Goal: Task Accomplishment & Management: Complete application form

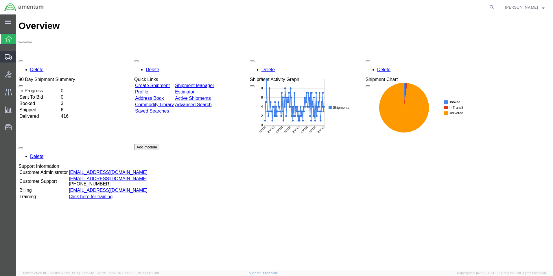
click at [0, 0] on span "Create Shipment" at bounding box center [0, 0] width 0 height 0
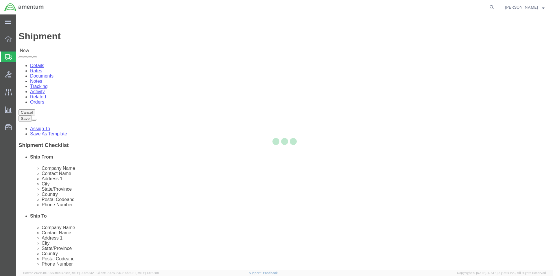
select select
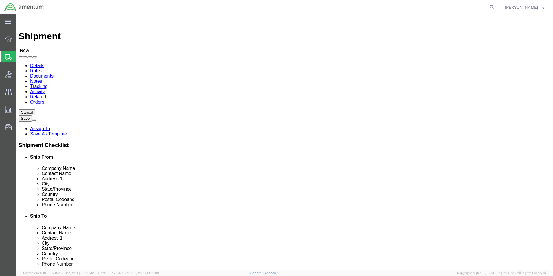
click input "text"
type input "cbp"
select select "49929"
select select "[GEOGRAPHIC_DATA]"
drag, startPoint x: 162, startPoint y: 210, endPoint x: 87, endPoint y: 211, distance: 74.9
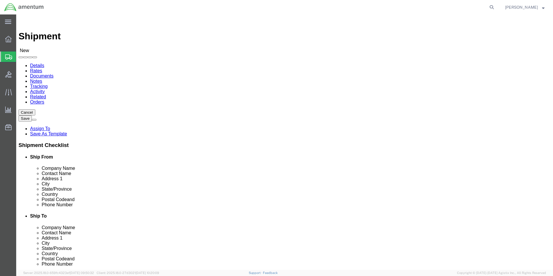
click input "text"
type input "[PERSON_NAME][EMAIL_ADDRESS][PERSON_NAME][DOMAIN_NAME]"
click input "text"
type input "SHEY SYSTEMS"
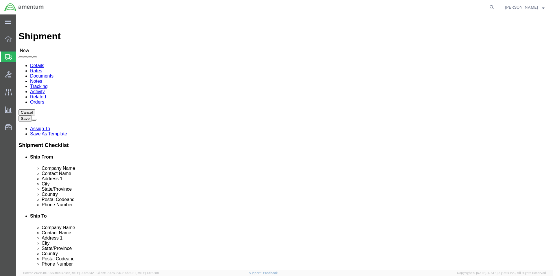
click input "text"
click input "SHEY SYSTEMS"
type input "S"
type input "ATTN: SHEY SYSTEMS RMA JAKE"
click input "text"
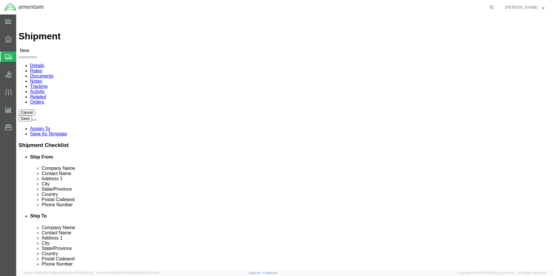
type input "2050 PROGRESS DR"
click input "text"
type input "HIAWATHA"
click input "Postal Code"
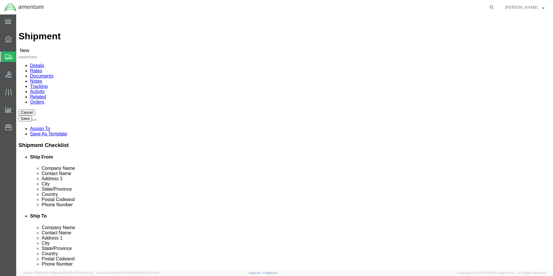
type input "52233"
click input "text"
type input "8176493059"
click input "text"
type input "M"
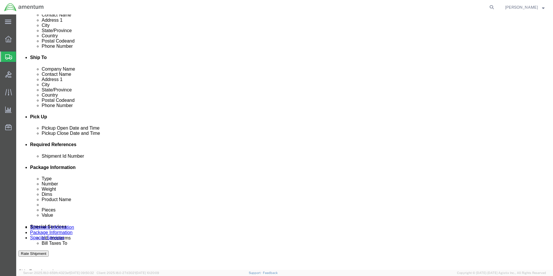
scroll to position [174, 0]
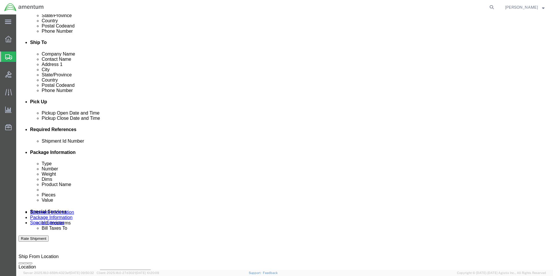
type input "[EMAIL_ADDRESS][DOMAIN_NAME]"
click div "[DATE] 9:00 AM"
click input "1:00 AM"
type input "1:00 PM"
click button "Apply"
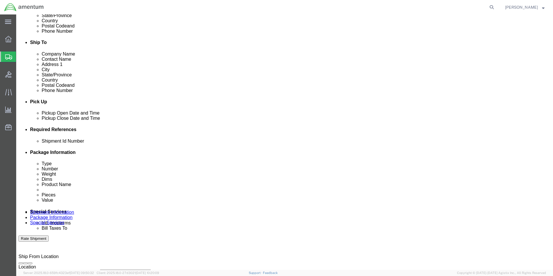
click button "Add reference"
click input "text"
type input "[DATE]"
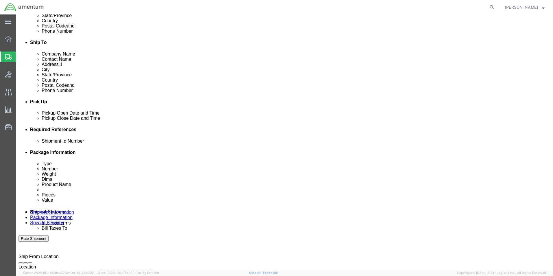
click select "Select Account Type Activity ID Airline Appointment Number ASN Batch Request # …"
select select "CUSTREF"
click select "Select Account Type Activity ID Airline Appointment Number ASN Batch Request # …"
click input "text"
type input "r"
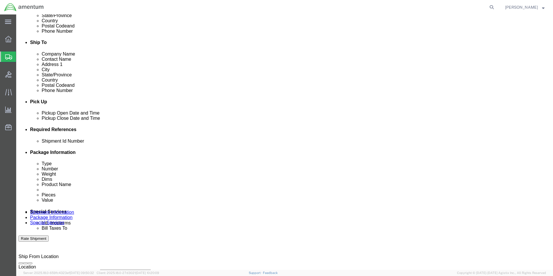
type input "RMA [PERSON_NAME]"
click select "Select Account Type Activity ID Airline Appointment Number ASN Batch Request # …"
select select "PROJNUM"
click select "Select Account Type Activity ID Airline Appointment Number ASN Batch Request # …"
click input "text"
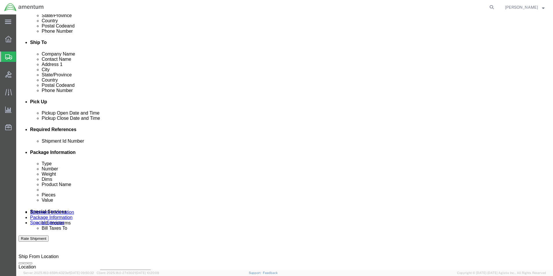
scroll to position [0, 10]
type input "6118.03.03.2219.000.EHO.0000"
click select "Select Account Type Activity ID Airline Appointment Number ASN Batch Request # …"
select select "DEPT"
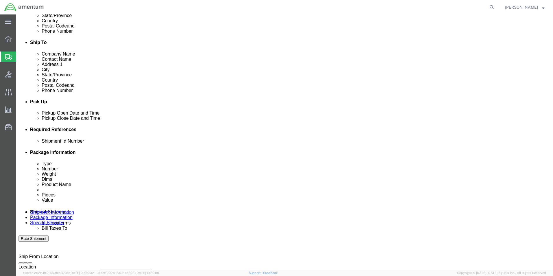
click select "Select Account Type Activity ID Airline Appointment Number ASN Batch Request # …"
click input "text"
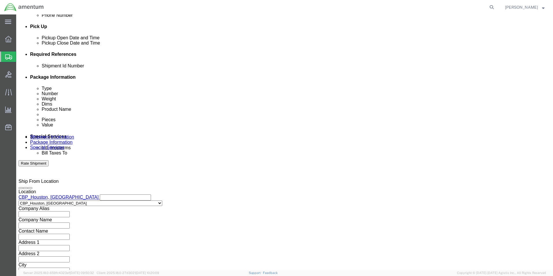
scroll to position [252, 0]
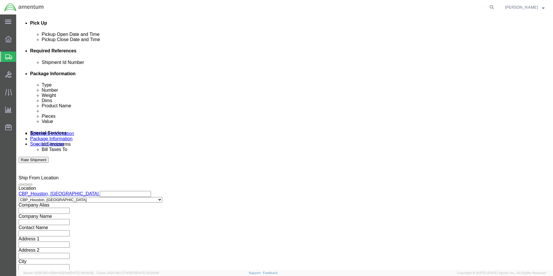
type input "CBP"
click button "Continue"
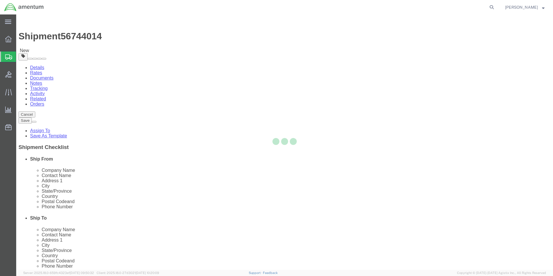
select select "CBOX"
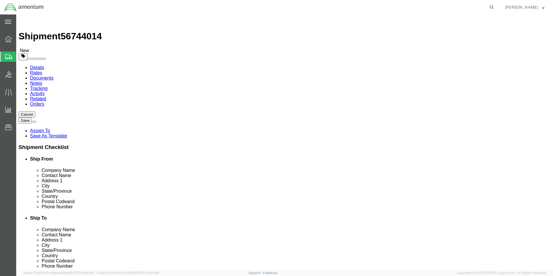
click input "text"
type input "19"
click input "text"
type input "13"
click input "text"
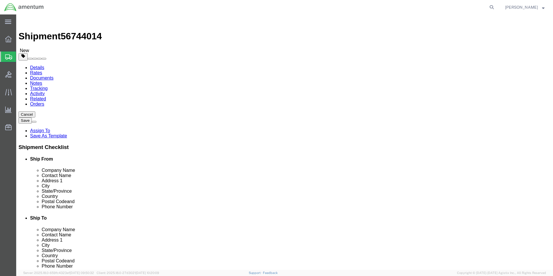
type input "12"
click input "0.00"
type input "0"
type input "13"
click link "Add Content"
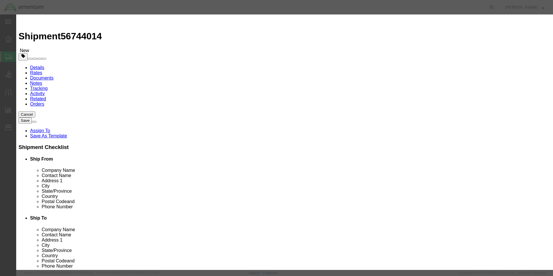
click input "text"
type input "PSEU"
click strong "PSEU"
select select "USD"
type input "PSEU 8SC0401"
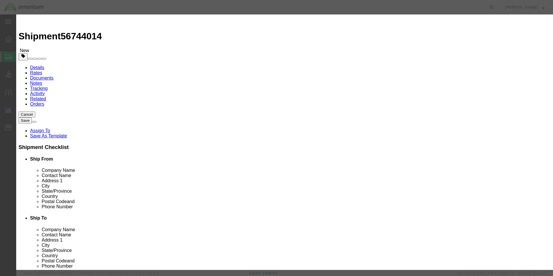
type input "8-586-01"
type input "PSEU 8SC0401"
click input "text"
type input "1"
click input "text"
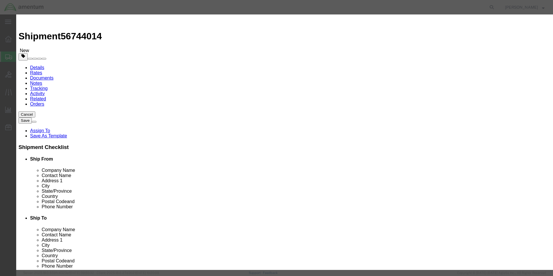
type input "5000"
click button "Save & Close"
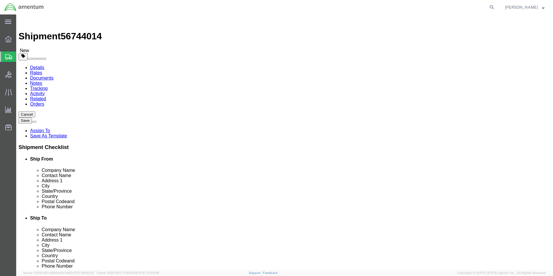
click button "Rate Shipment"
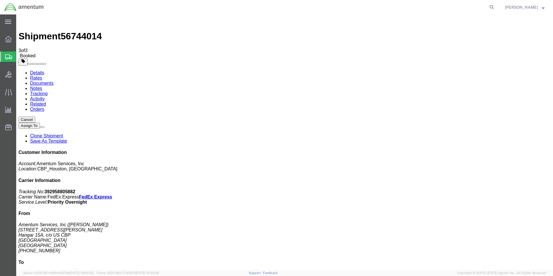
checkbox input "true"
select select "3"
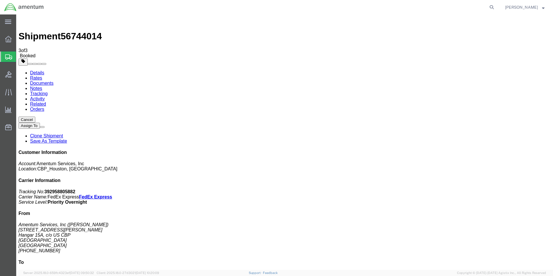
click at [38, 70] on link "Details" at bounding box center [37, 72] width 14 height 5
click link "Schedule pickup request"
drag, startPoint x: 481, startPoint y: 74, endPoint x: 453, endPoint y: 74, distance: 28.6
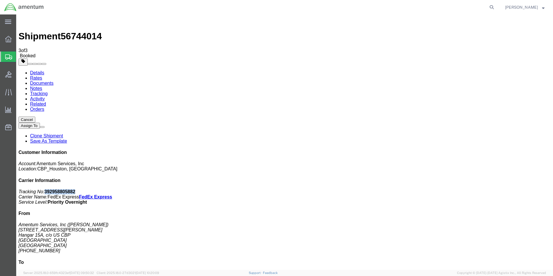
click p "Tracking No: 392958805882 Carrier Name: FedEx Express FedEx Express Service Lev…"
copy b "392958805882"
